Goal: Find specific page/section: Find specific page/section

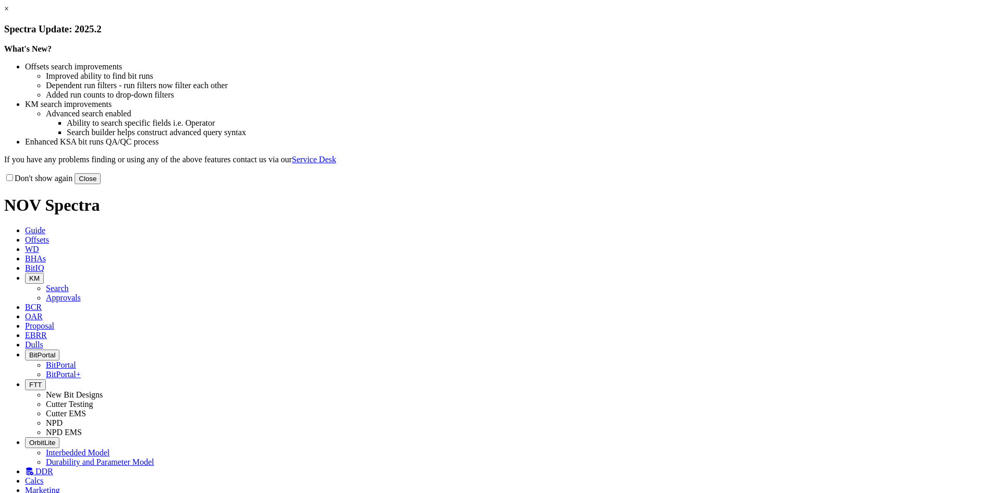
click at [101, 184] on button "Close" at bounding box center [88, 178] width 26 height 11
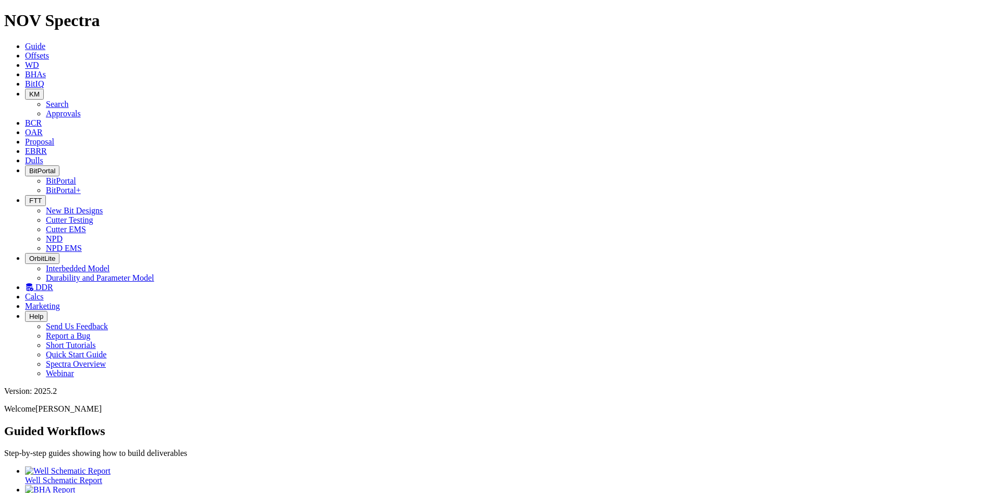
click at [42, 196] on span "FTT" at bounding box center [35, 200] width 13 height 8
click at [93, 215] on link "Cutter Testing" at bounding box center [69, 219] width 47 height 9
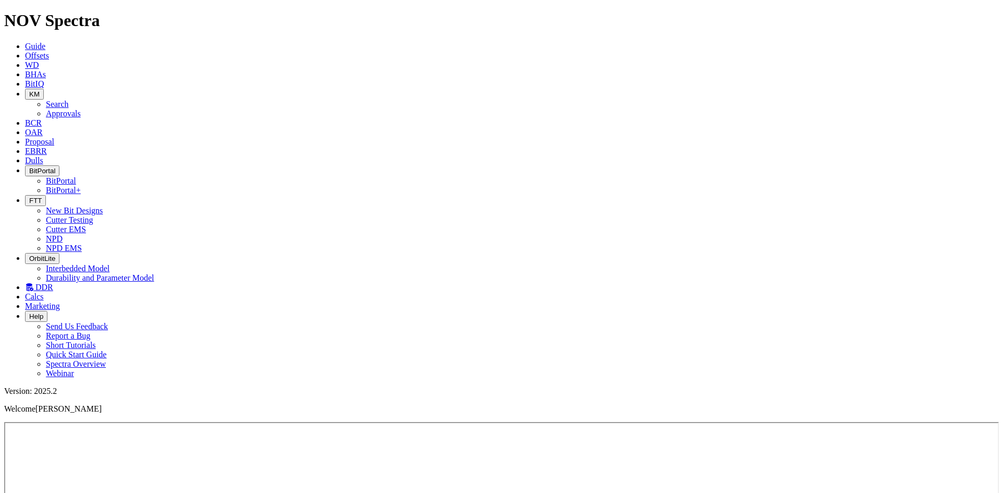
click at [43, 156] on span "Dulls" at bounding box center [34, 160] width 18 height 9
click at [47, 146] on link "EBRR" at bounding box center [36, 150] width 22 height 9
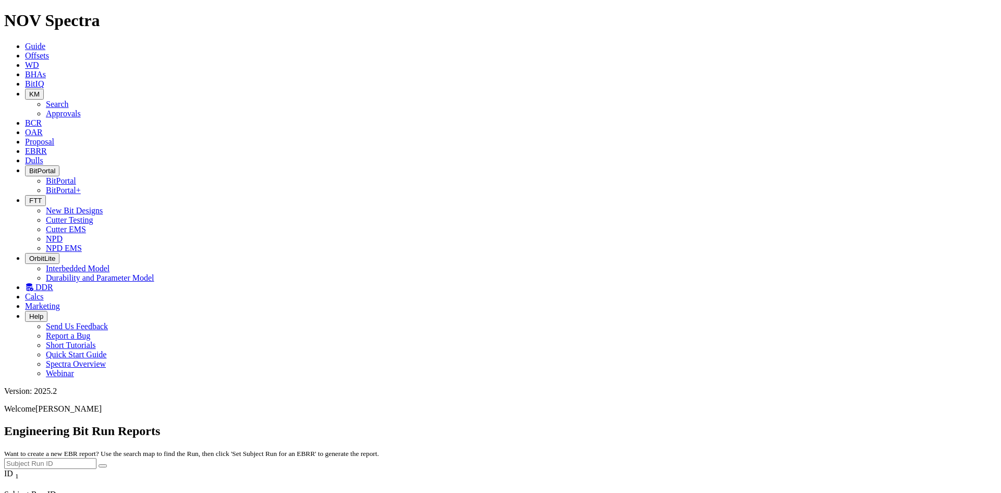
click at [54, 137] on span "Proposal" at bounding box center [39, 141] width 29 height 9
click at [25, 128] on icon at bounding box center [25, 132] width 0 height 9
click at [29, 90] on icon "button" at bounding box center [29, 94] width 0 height 8
click at [81, 109] on link "Approvals" at bounding box center [63, 113] width 35 height 9
click at [40, 90] on span "KM" at bounding box center [34, 94] width 10 height 8
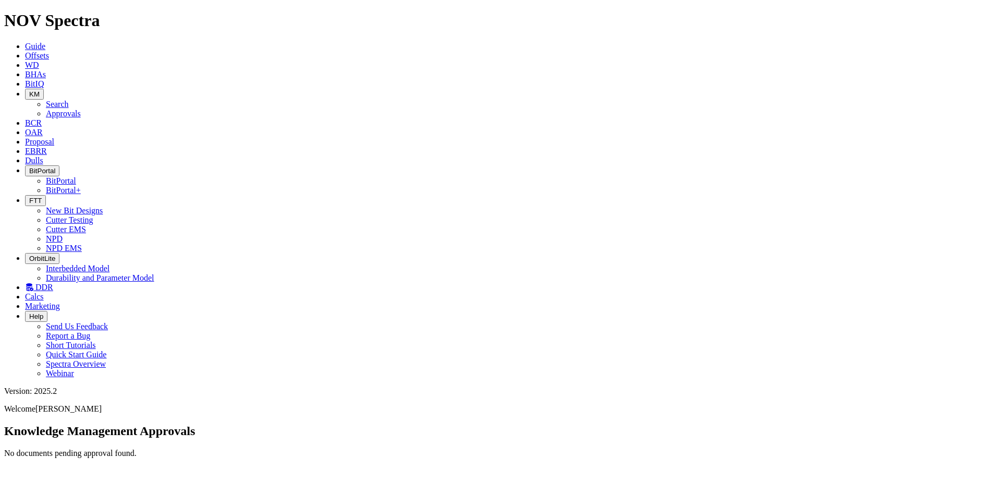
click at [69, 100] on link "Search" at bounding box center [57, 104] width 23 height 9
click at [107, 492] on button "button" at bounding box center [103, 497] width 8 height 3
type input "[DATE]"
click at [25, 79] on icon at bounding box center [25, 83] width 0 height 9
